Goal: Use online tool/utility: Utilize a website feature to perform a specific function

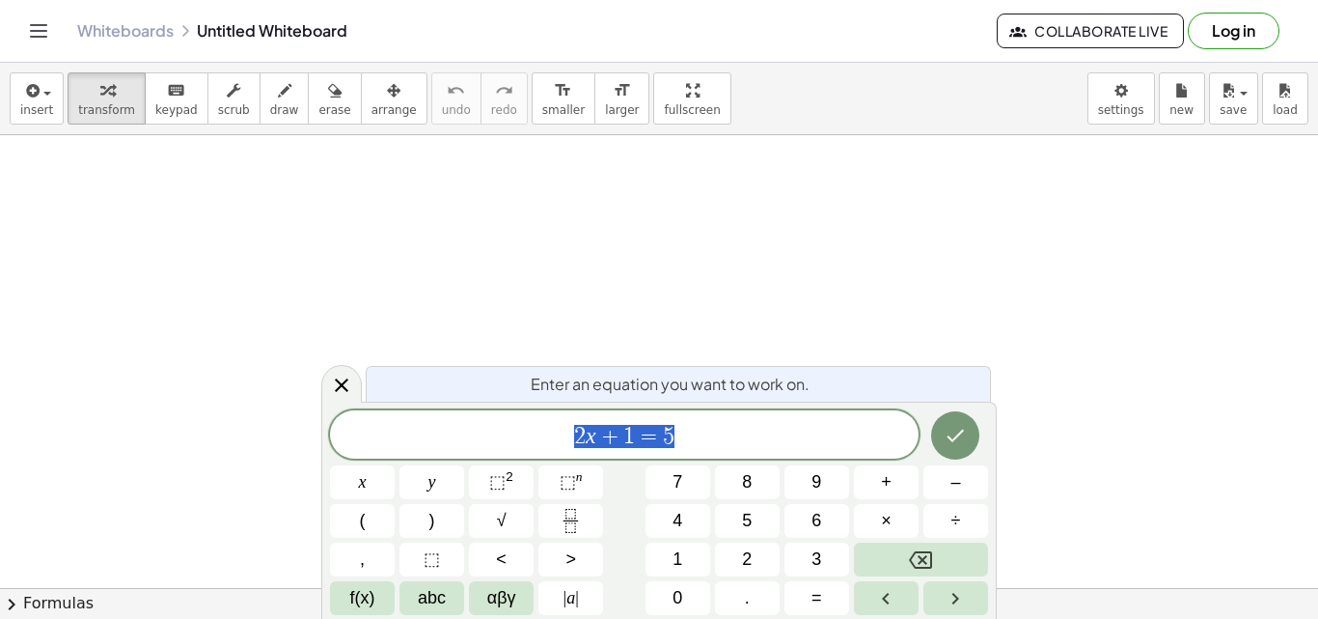
scroll to position [193, 0]
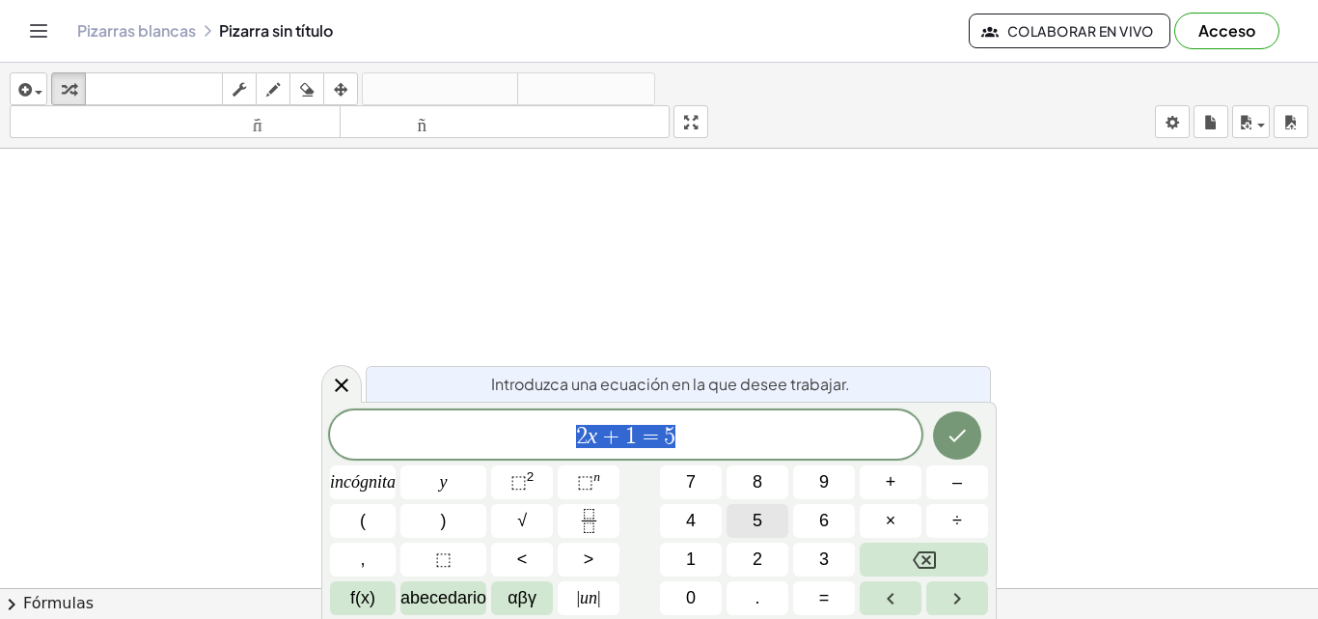
click at [730, 532] on button "5" at bounding box center [758, 521] width 62 height 34
click at [677, 526] on button "4" at bounding box center [691, 521] width 62 height 34
click at [889, 485] on font "+" at bounding box center [891, 481] width 11 height 19
click at [773, 521] on button "5" at bounding box center [758, 521] width 62 height 34
click at [803, 534] on div "5 4 + 5 ​ incógnita y ⬚ 2 ⬚ n 7 8 9 + – ( ) √ 4 5 6 × ÷ , ⬚ < > 1 2 3 f(x) abec…" at bounding box center [659, 512] width 658 height 205
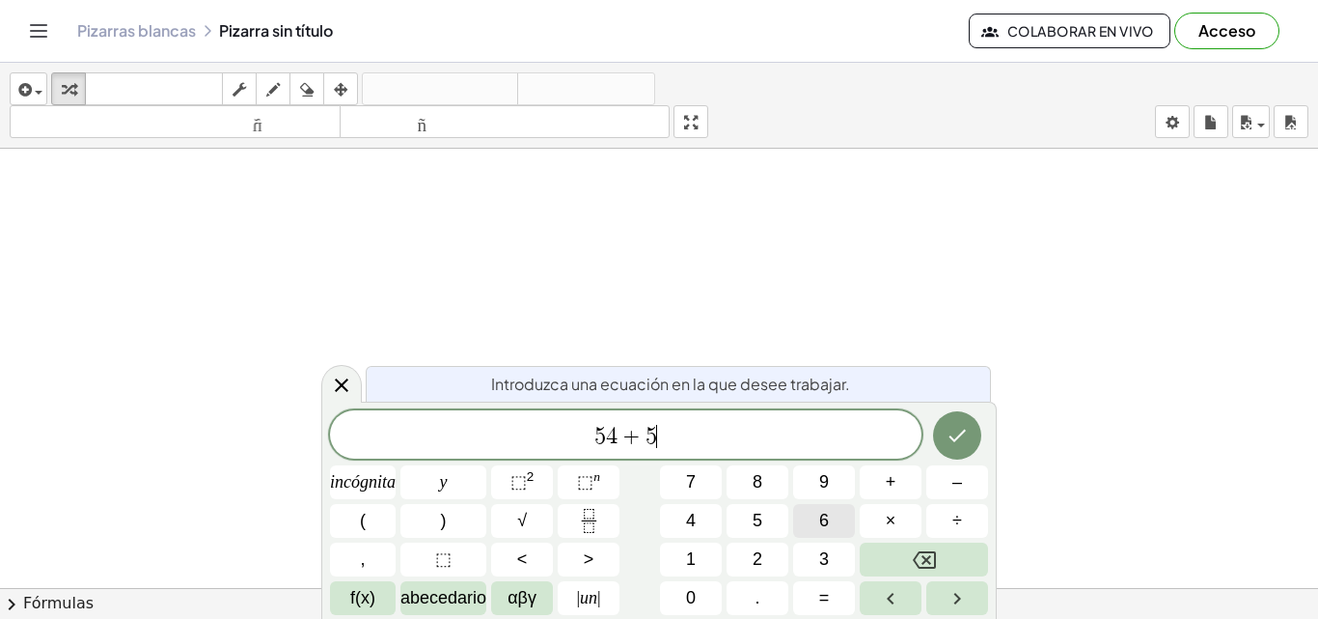
click at [812, 534] on button "6" at bounding box center [824, 521] width 62 height 34
click at [955, 596] on icon "Flecha derecha" at bounding box center [957, 598] width 23 height 23
click at [958, 435] on icon "Hecho" at bounding box center [957, 435] width 23 height 23
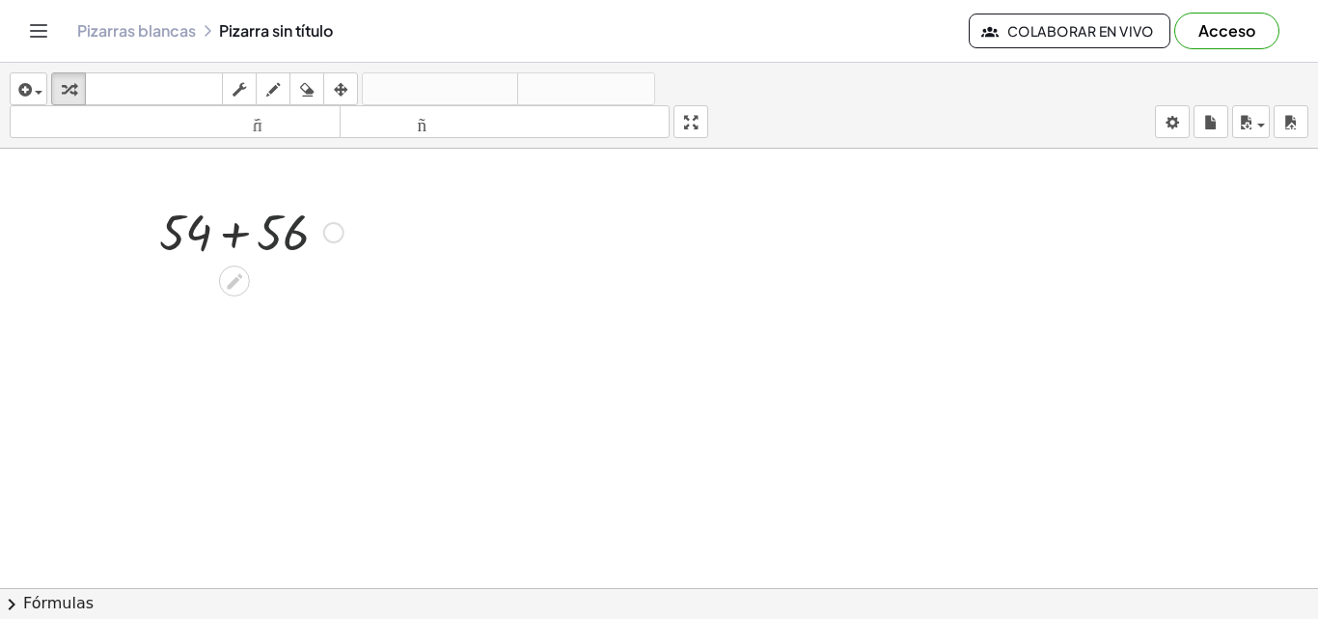
click at [279, 230] on div at bounding box center [252, 231] width 204 height 66
click at [240, 309] on div at bounding box center [252, 295] width 204 height 64
click at [238, 342] on icon at bounding box center [234, 344] width 15 height 15
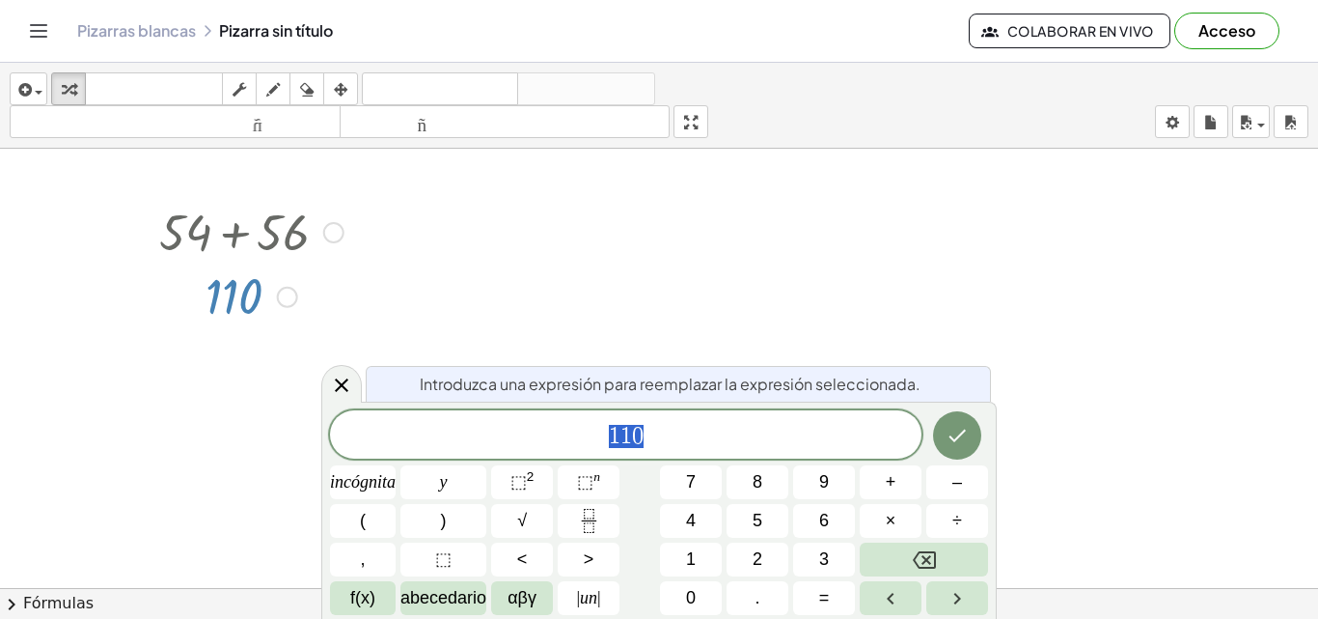
click at [326, 232] on div at bounding box center [333, 232] width 21 height 21
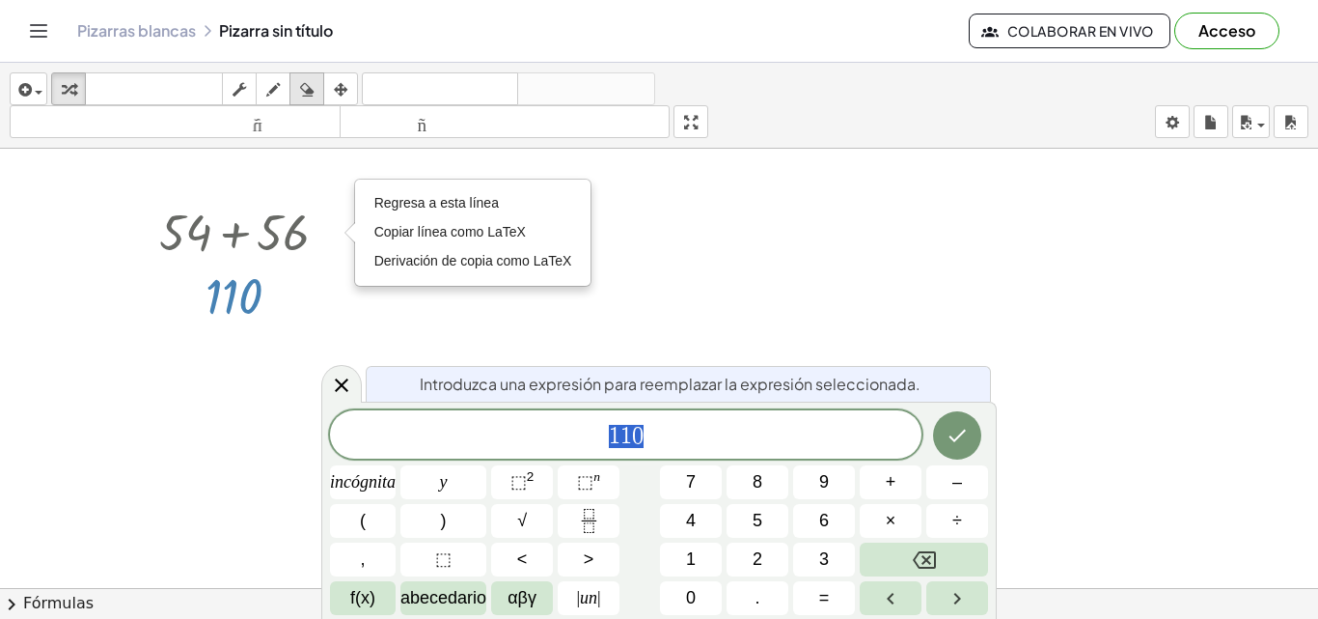
click at [317, 88] on div "button" at bounding box center [306, 88] width 25 height 23
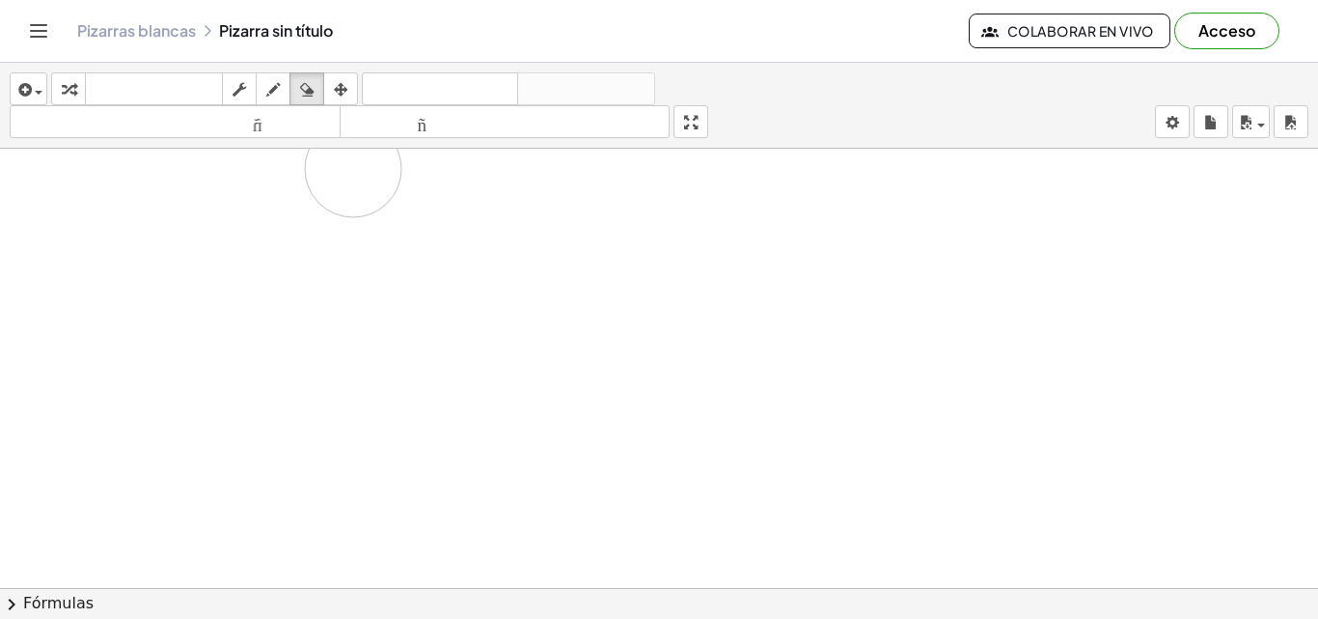
drag, startPoint x: 238, startPoint y: 276, endPoint x: 319, endPoint y: 172, distance: 132.0
click at [309, 189] on div at bounding box center [659, 471] width 1318 height 1031
drag, startPoint x: 248, startPoint y: 252, endPoint x: 288, endPoint y: 231, distance: 44.9
click at [291, 230] on div at bounding box center [659, 471] width 1318 height 1031
drag, startPoint x: 250, startPoint y: 238, endPoint x: 273, endPoint y: 192, distance: 51.8
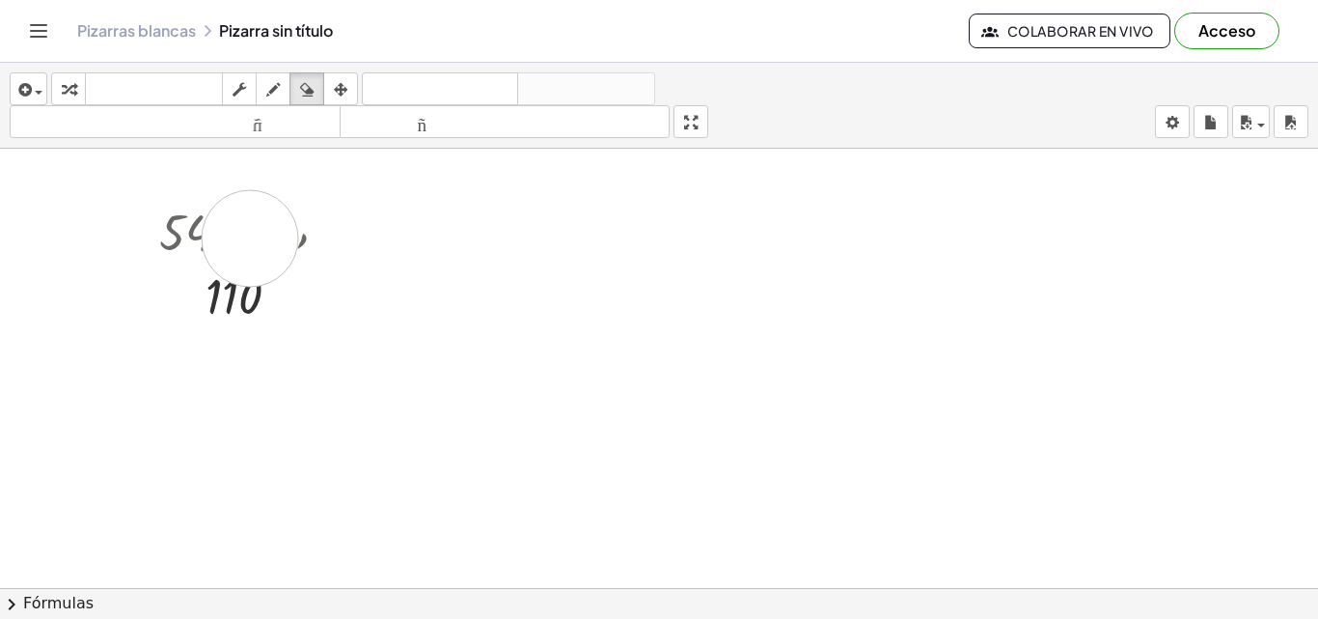
click at [239, 262] on div at bounding box center [659, 471] width 1318 height 1031
click at [300, 86] on div "button" at bounding box center [306, 88] width 25 height 23
click at [177, 85] on font "teclado" at bounding box center [154, 89] width 128 height 18
drag, startPoint x: 311, startPoint y: 216, endPoint x: 280, endPoint y: 240, distance: 39.2
click at [311, 218] on div at bounding box center [252, 231] width 204 height 66
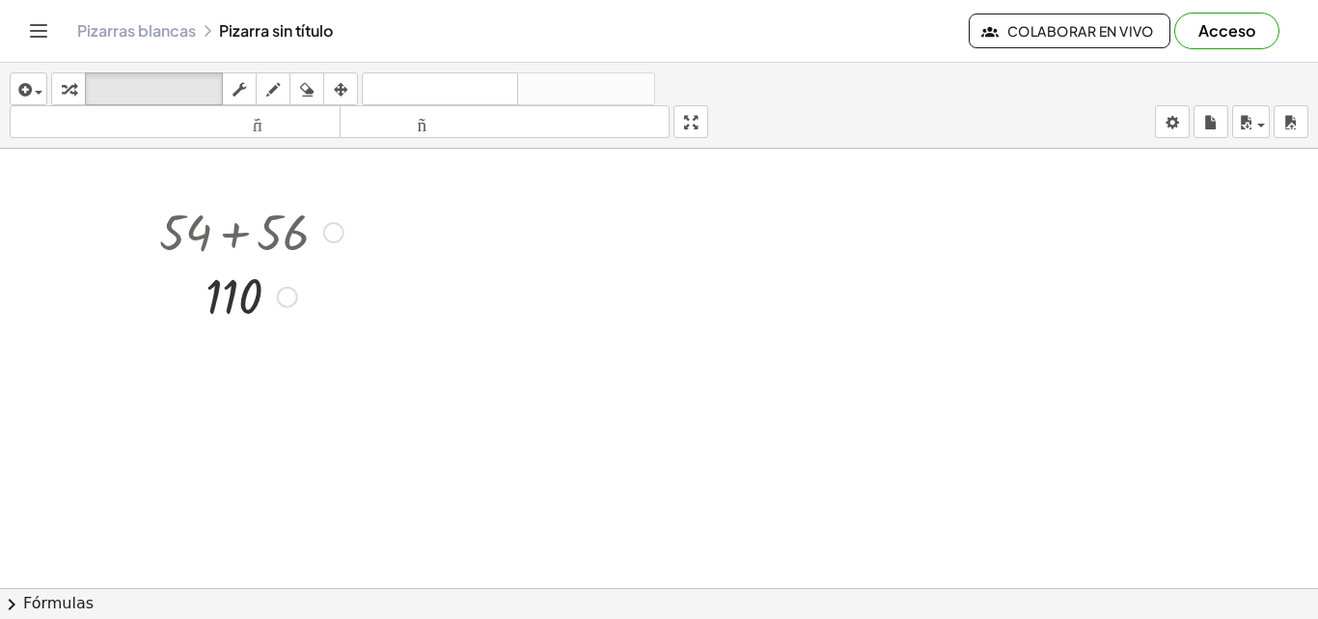
click at [280, 240] on div at bounding box center [252, 231] width 204 height 66
click at [344, 230] on div "Regresa a esta línea Copiar línea como LaTeX Derivación de copia como LaTeX" at bounding box center [333, 232] width 21 height 21
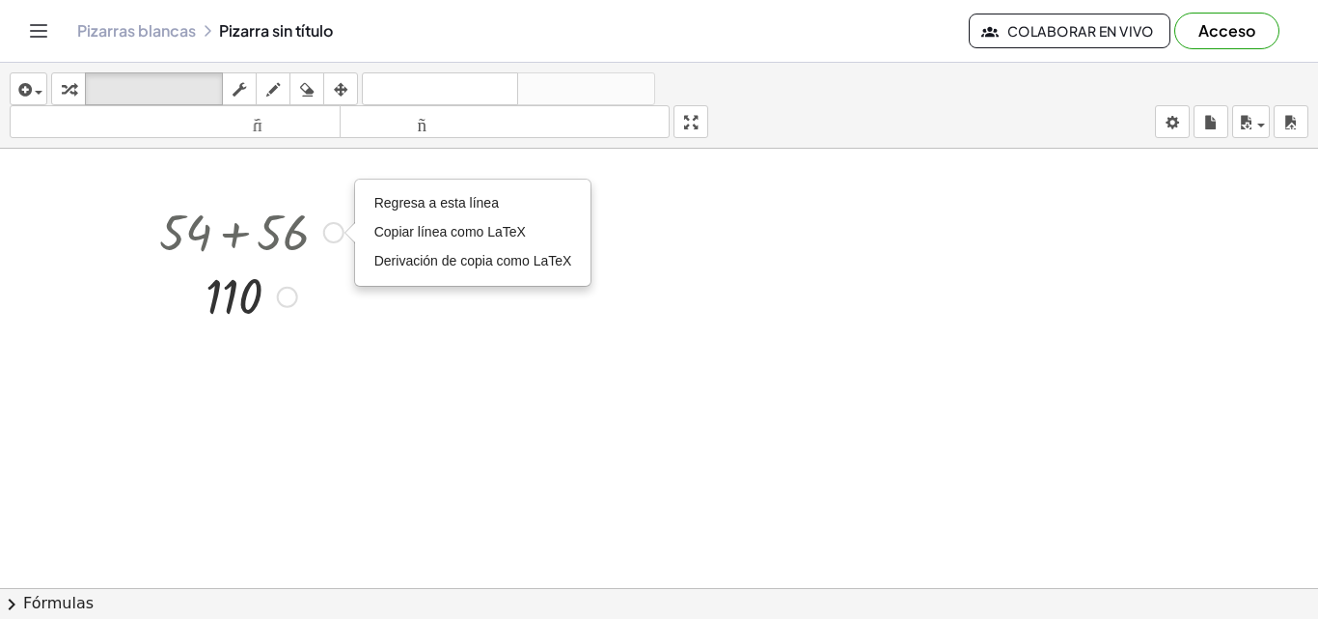
drag, startPoint x: 339, startPoint y: 234, endPoint x: 309, endPoint y: 234, distance: 29.9
click at [338, 234] on div "Regresa a esta línea Copiar línea como LaTeX Derivación de copia como LaTeX" at bounding box center [333, 232] width 21 height 21
click at [285, 234] on div at bounding box center [252, 231] width 204 height 66
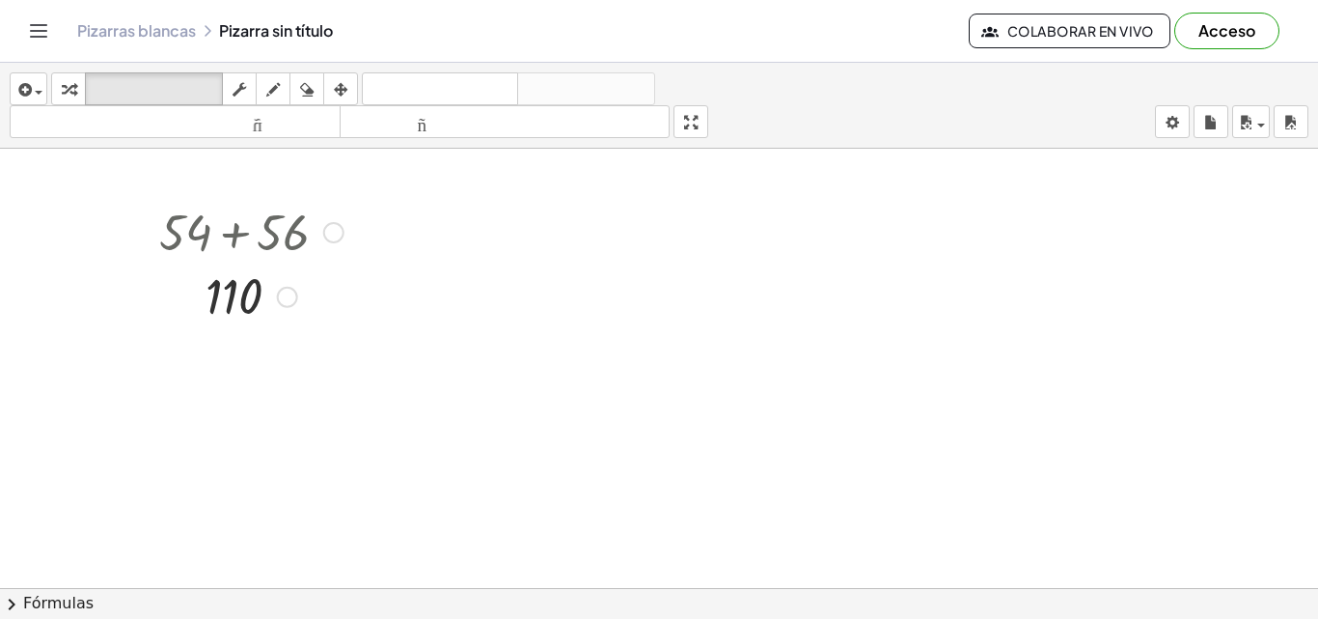
click at [285, 234] on div at bounding box center [252, 231] width 204 height 66
drag, startPoint x: 285, startPoint y: 234, endPoint x: 254, endPoint y: 270, distance: 47.2
click at [284, 234] on div at bounding box center [252, 231] width 204 height 66
click at [239, 302] on div at bounding box center [235, 297] width 58 height 54
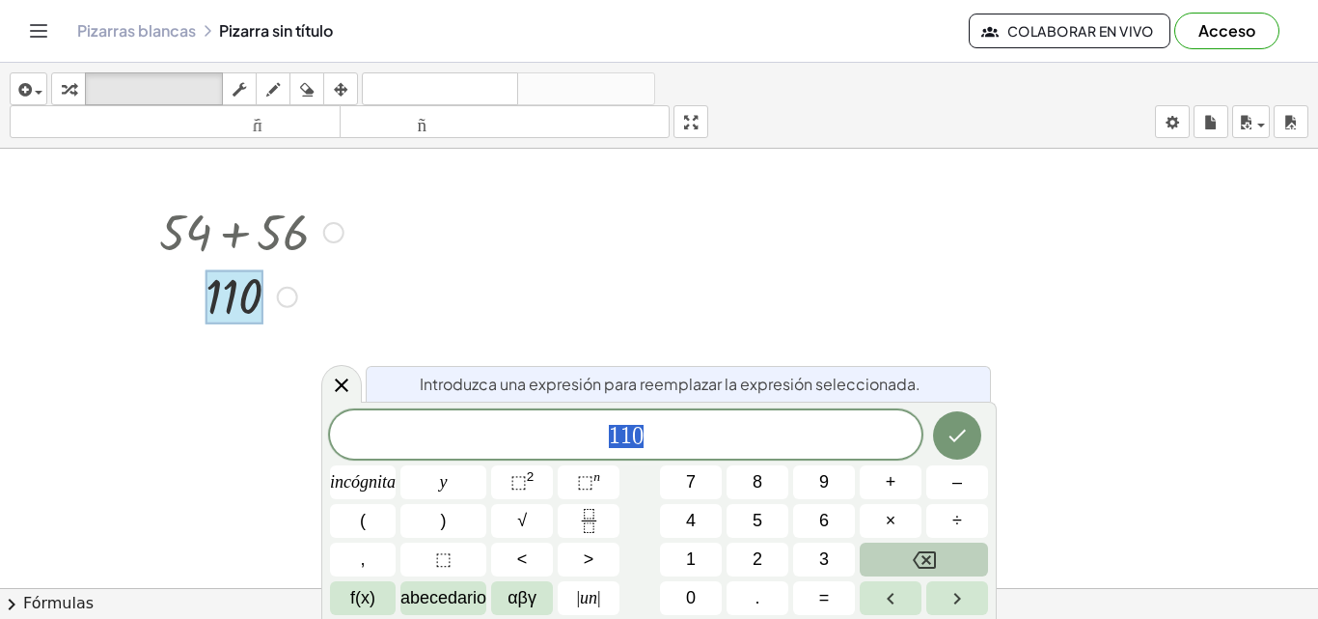
click at [929, 556] on icon "Retroceso" at bounding box center [924, 559] width 23 height 23
click at [954, 425] on icon "Hecho" at bounding box center [957, 435] width 23 height 23
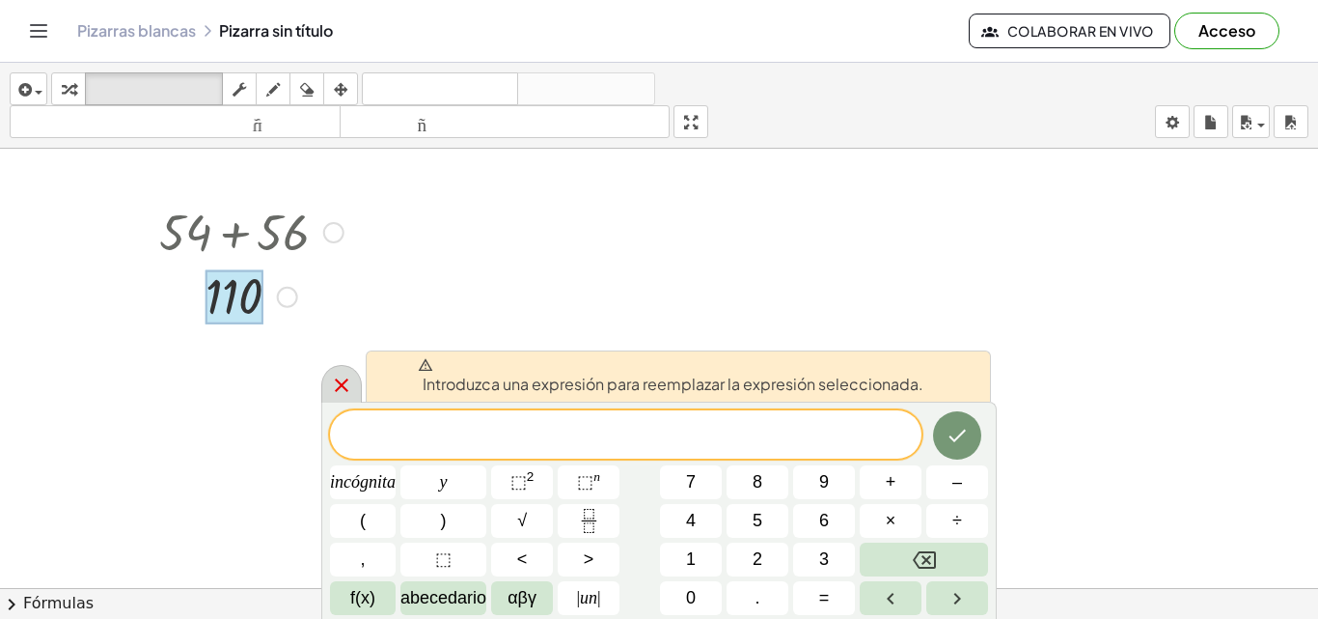
click at [344, 386] on icon at bounding box center [341, 384] width 23 height 23
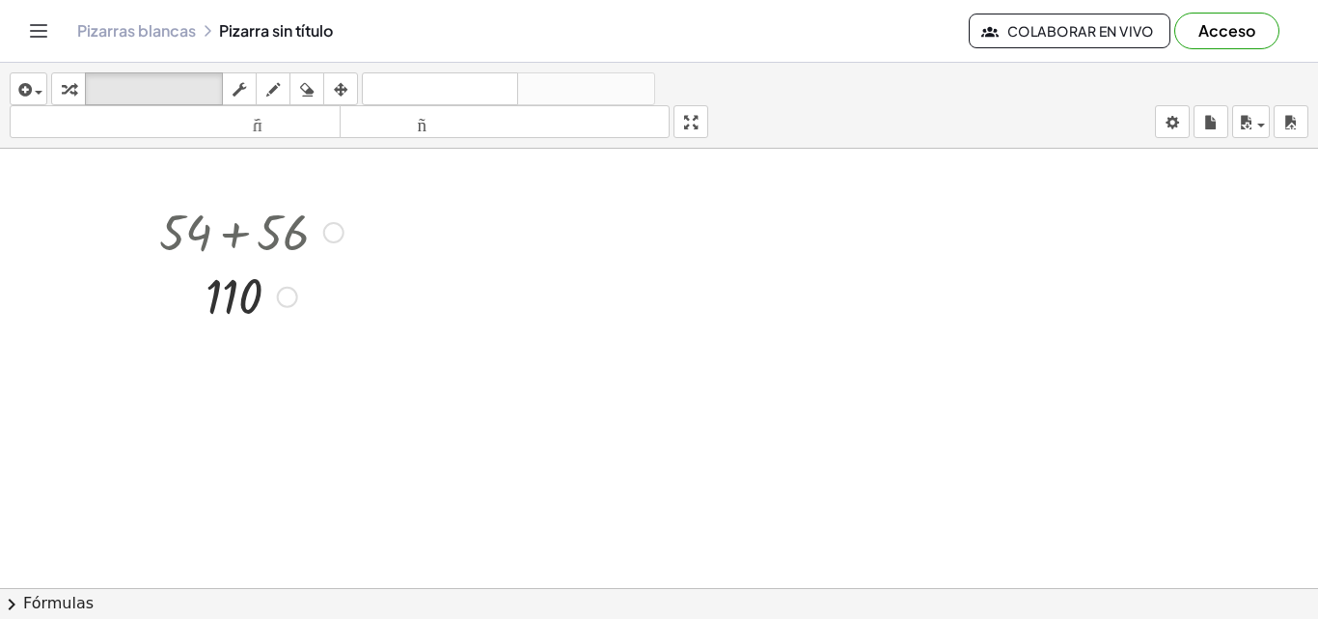
click at [286, 298] on div at bounding box center [287, 297] width 21 height 21
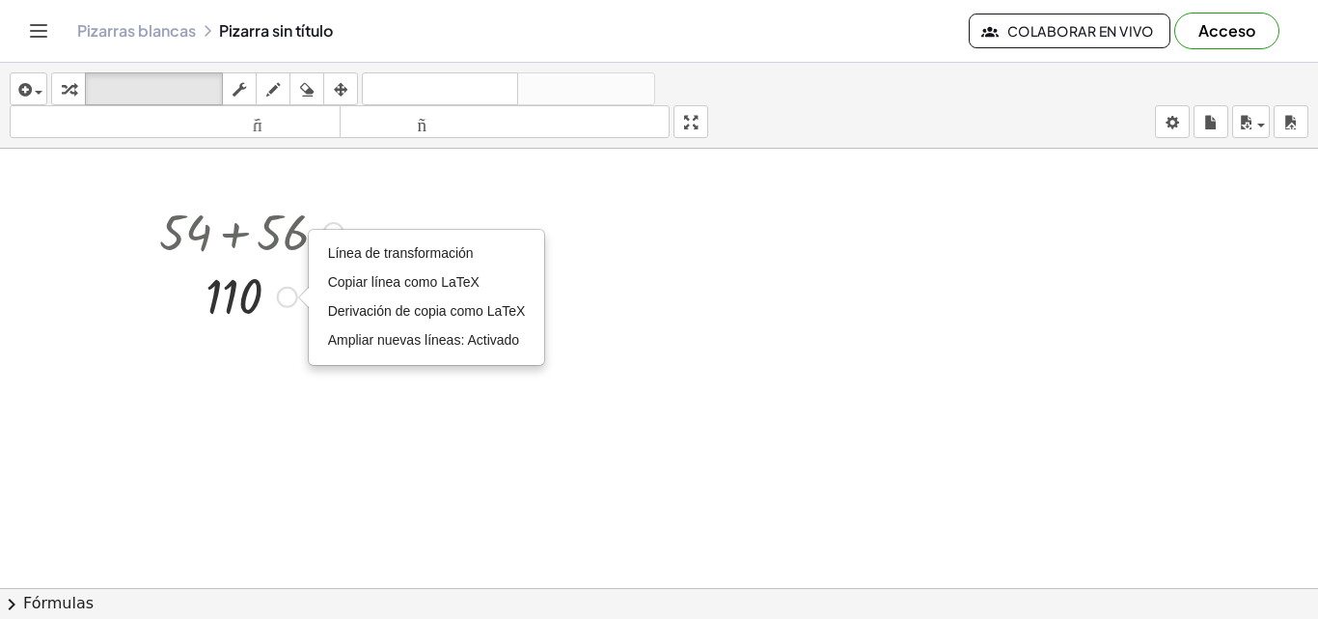
click at [273, 215] on div at bounding box center [252, 231] width 204 height 66
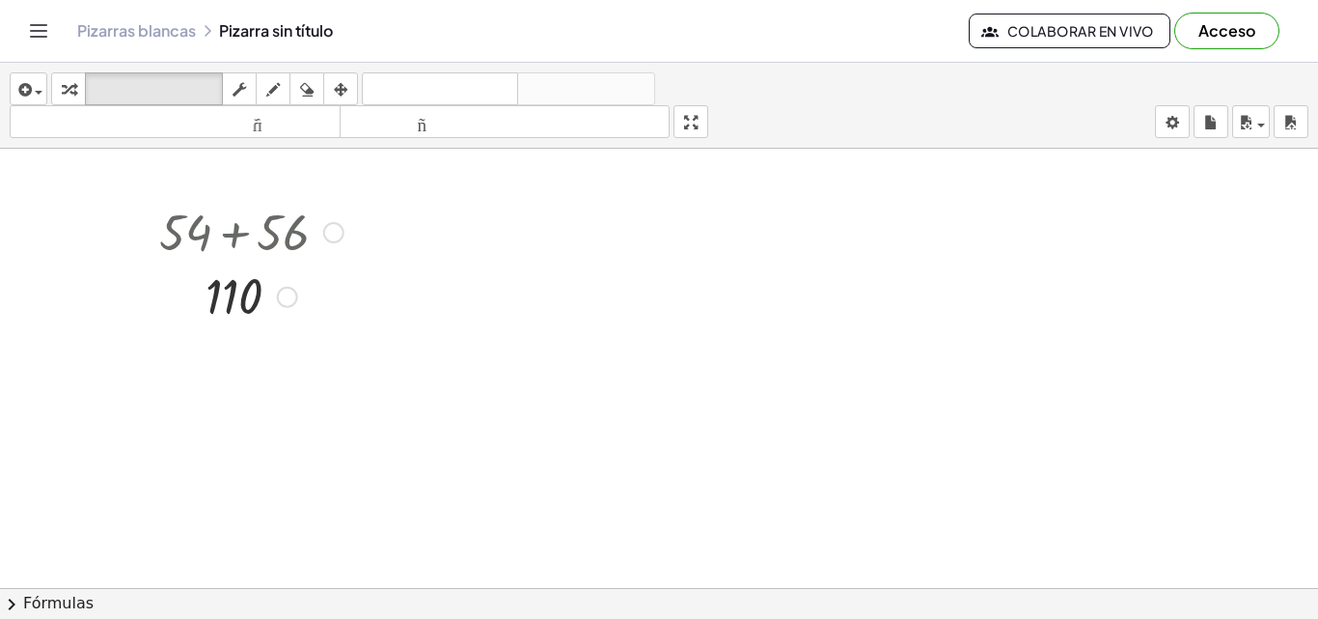
click at [310, 230] on div at bounding box center [252, 231] width 204 height 66
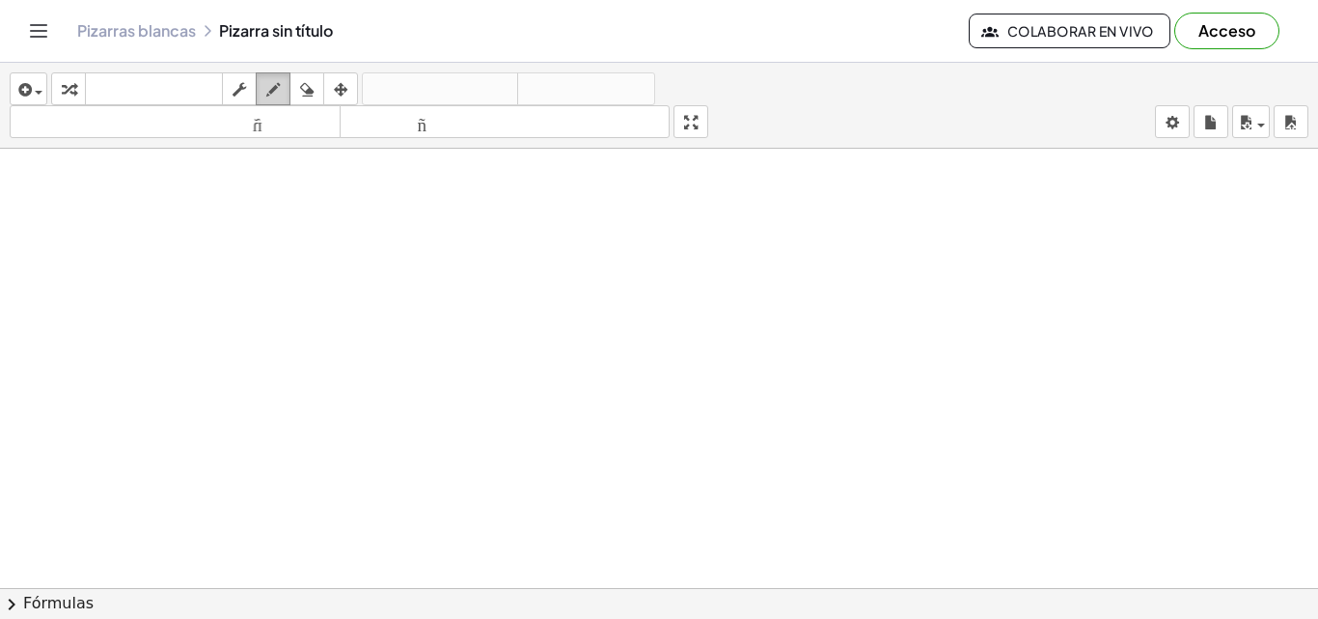
click at [273, 95] on icon "button" at bounding box center [273, 89] width 14 height 23
drag, startPoint x: 142, startPoint y: 341, endPoint x: 251, endPoint y: 342, distance: 109.0
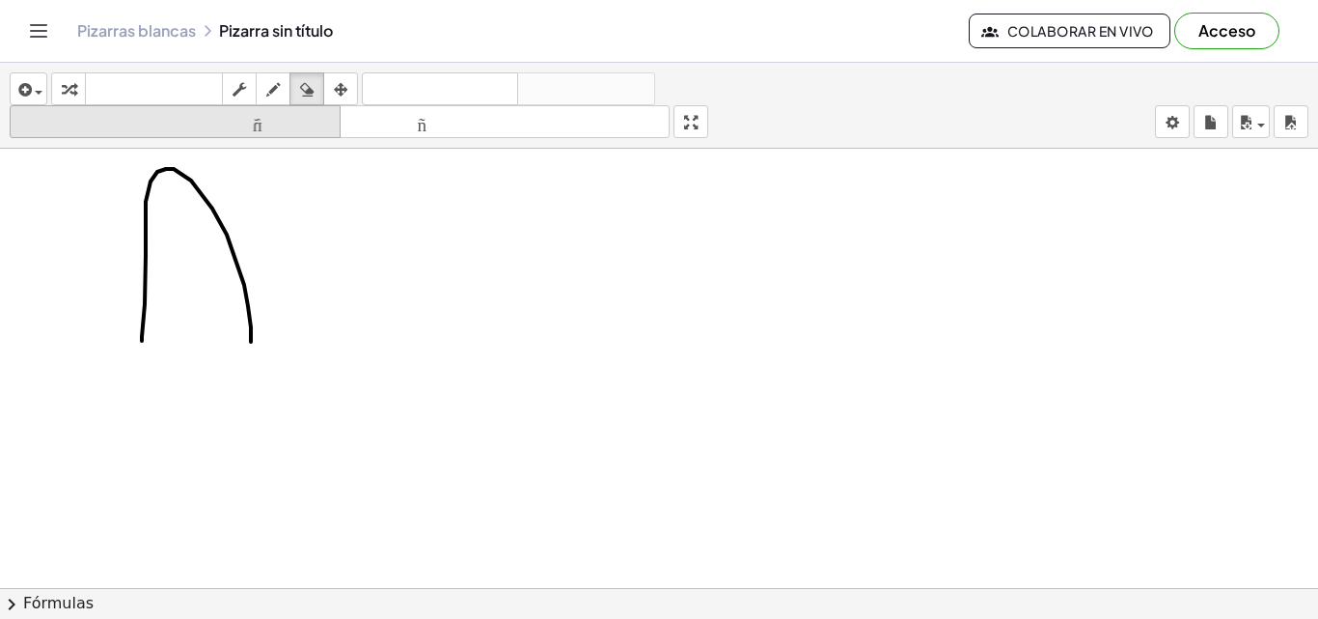
drag, startPoint x: 314, startPoint y: 88, endPoint x: 276, endPoint y: 134, distance: 59.7
click at [311, 90] on icon "button" at bounding box center [307, 89] width 14 height 23
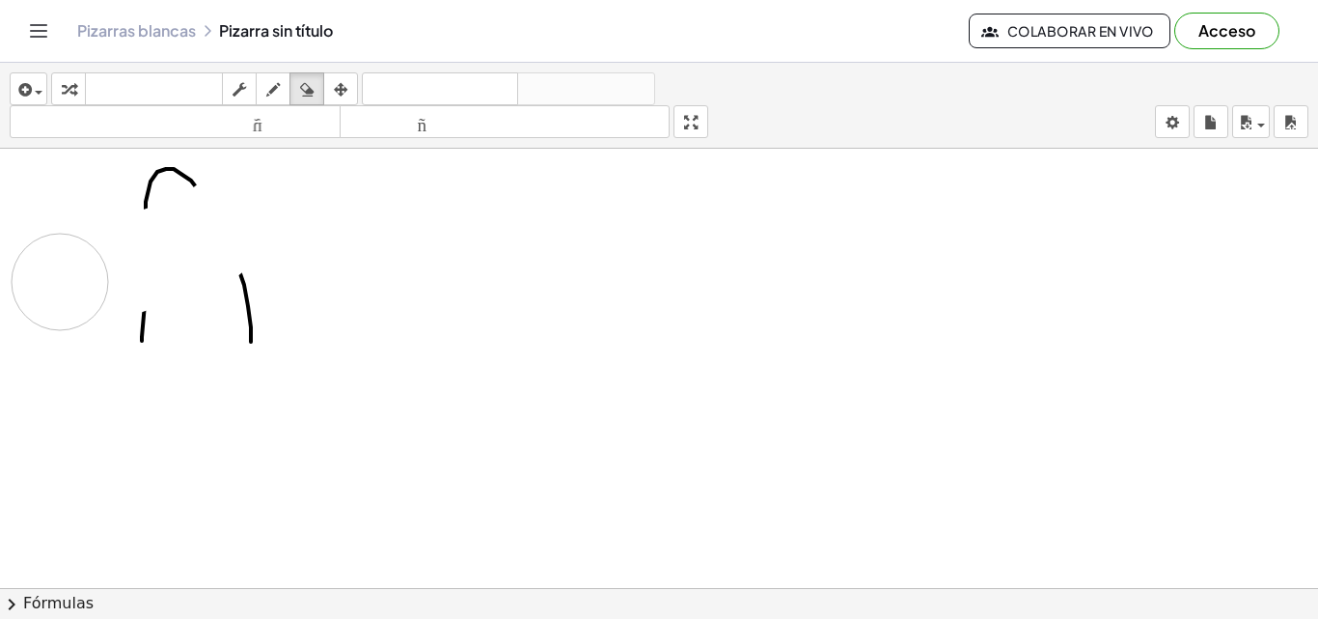
drag, startPoint x: 207, startPoint y: 238, endPoint x: 56, endPoint y: 283, distance: 157.9
drag, startPoint x: 171, startPoint y: 193, endPoint x: 463, endPoint y: 255, distance: 298.8
